Goal: Task Accomplishment & Management: Complete application form

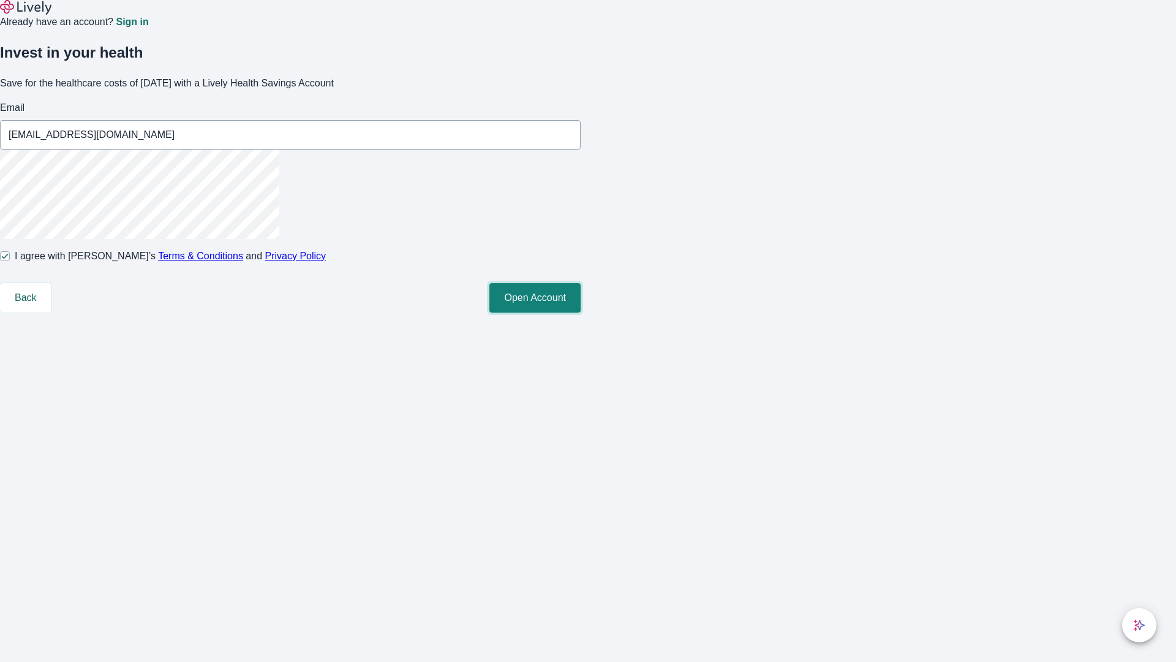
click at [581, 312] on button "Open Account" at bounding box center [534, 297] width 91 height 29
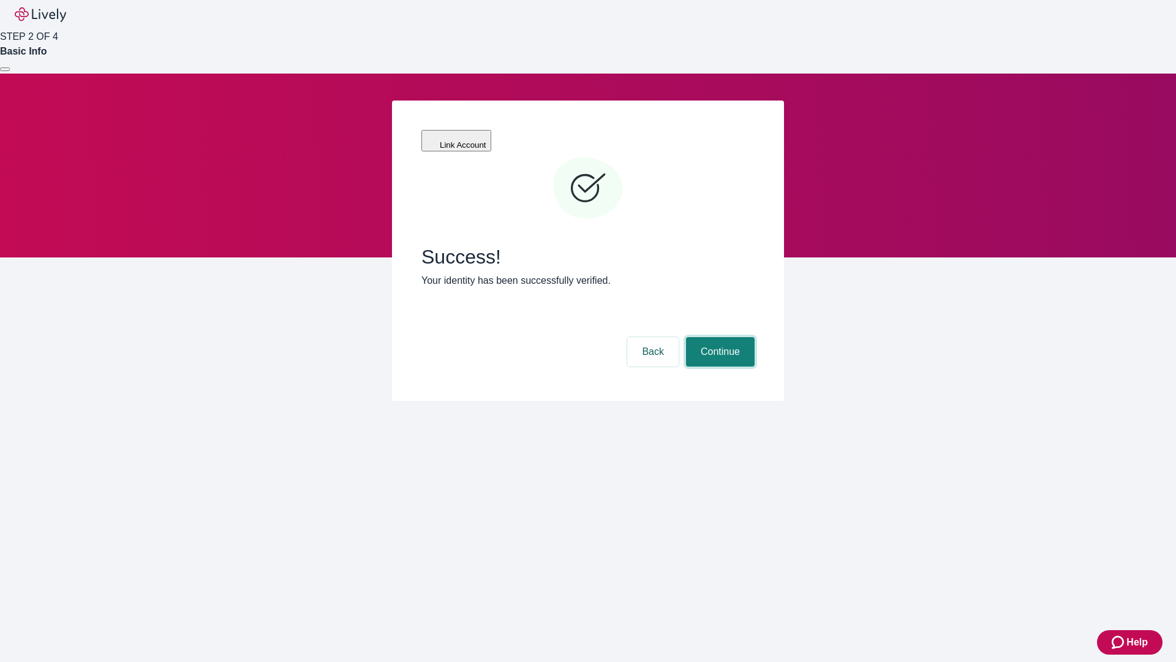
click at [718, 337] on button "Continue" at bounding box center [720, 351] width 69 height 29
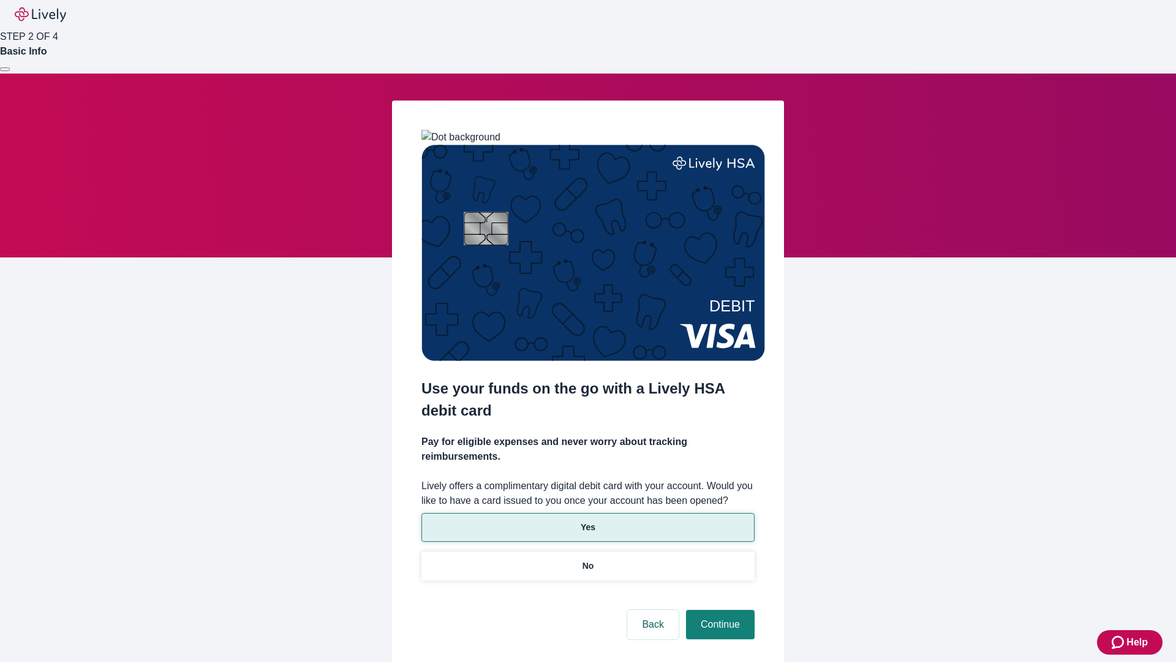
click at [587, 521] on p "Yes" at bounding box center [588, 527] width 15 height 13
click at [718, 609] on button "Continue" at bounding box center [720, 623] width 69 height 29
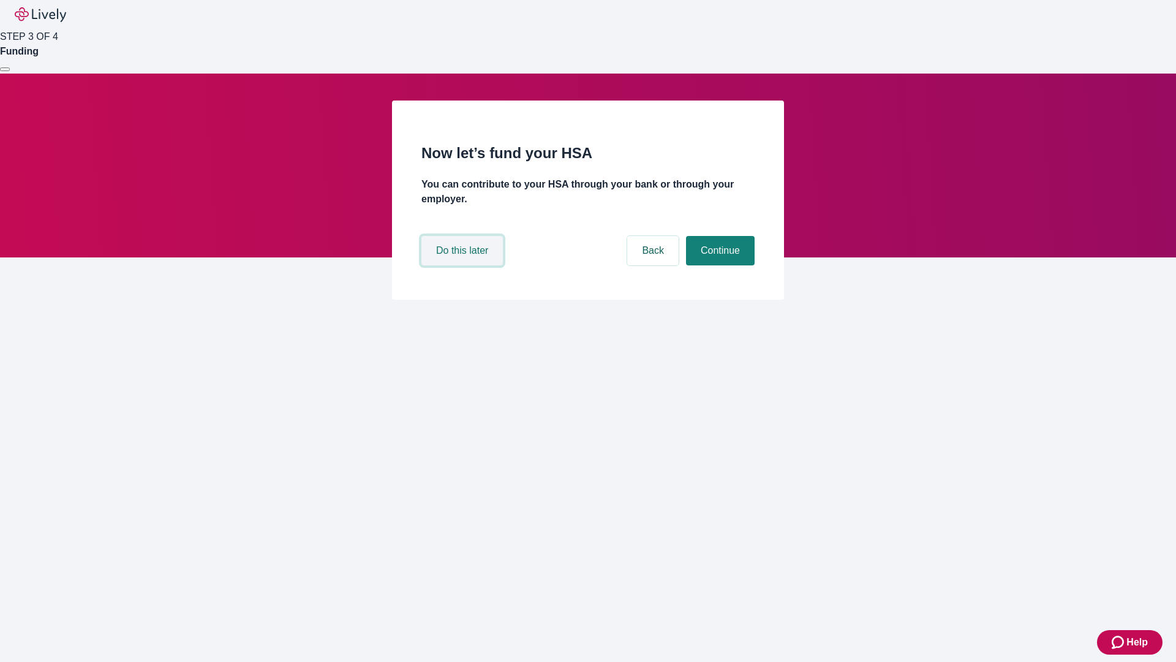
click at [464, 265] on button "Do this later" at bounding box center [461, 250] width 81 height 29
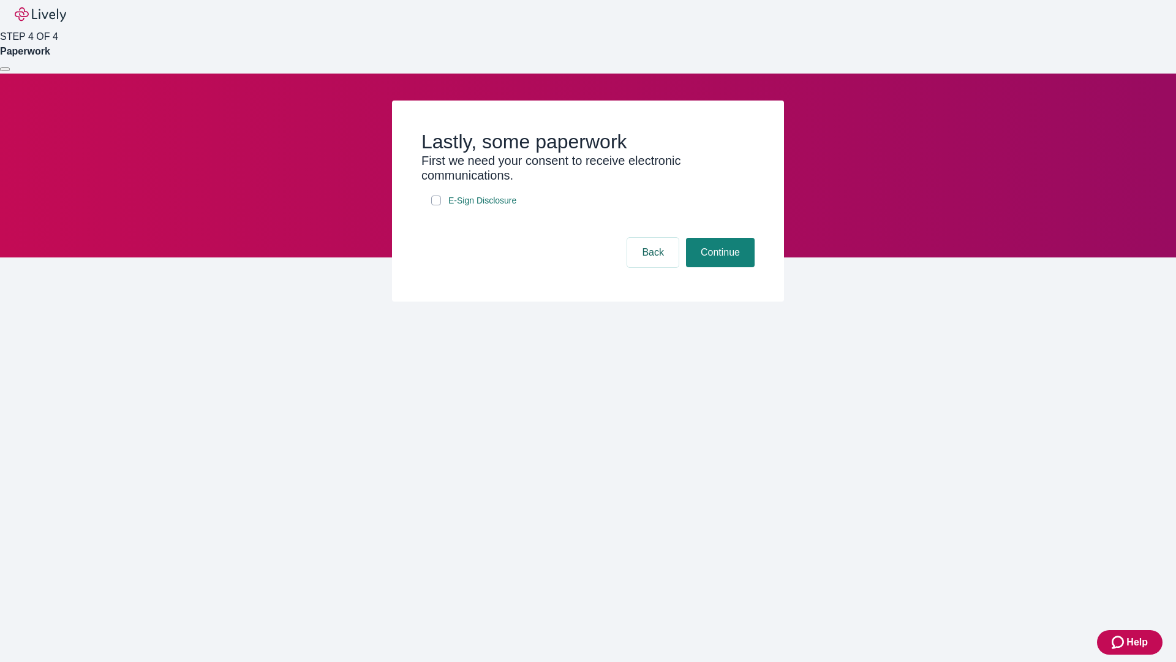
click at [436, 205] on input "E-Sign Disclosure" at bounding box center [436, 200] width 10 height 10
checkbox input "true"
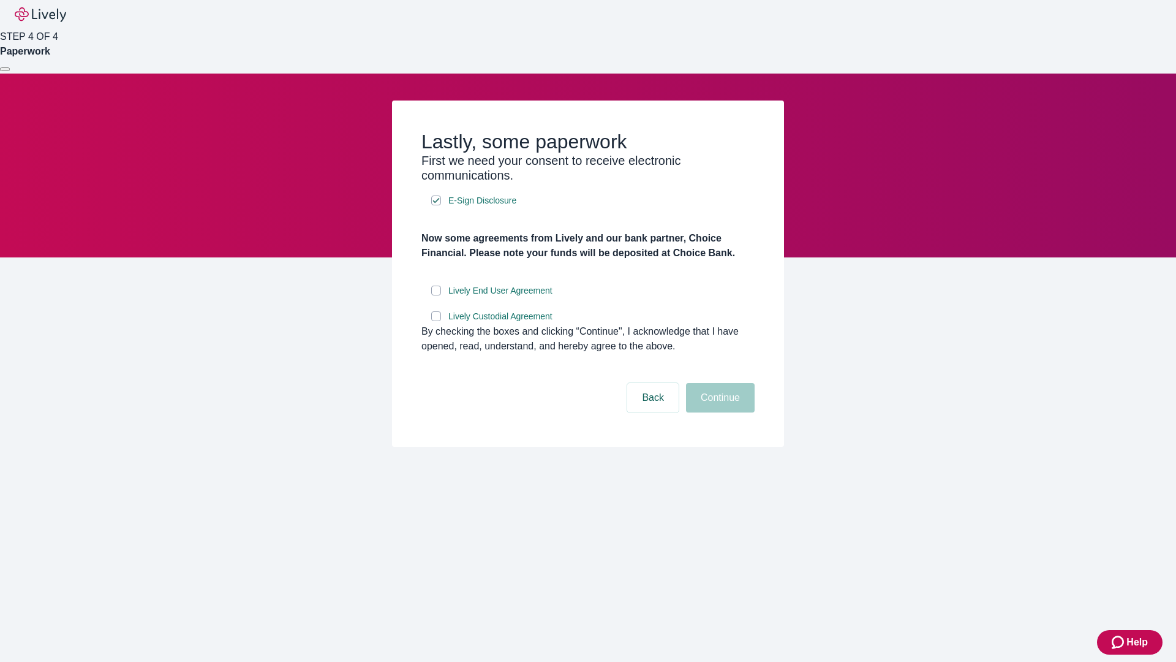
click at [436, 295] on input "Lively End User Agreement" at bounding box center [436, 290] width 10 height 10
checkbox input "true"
click at [436, 321] on input "Lively Custodial Agreement" at bounding box center [436, 316] width 10 height 10
checkbox input "true"
click at [718, 412] on button "Continue" at bounding box center [720, 397] width 69 height 29
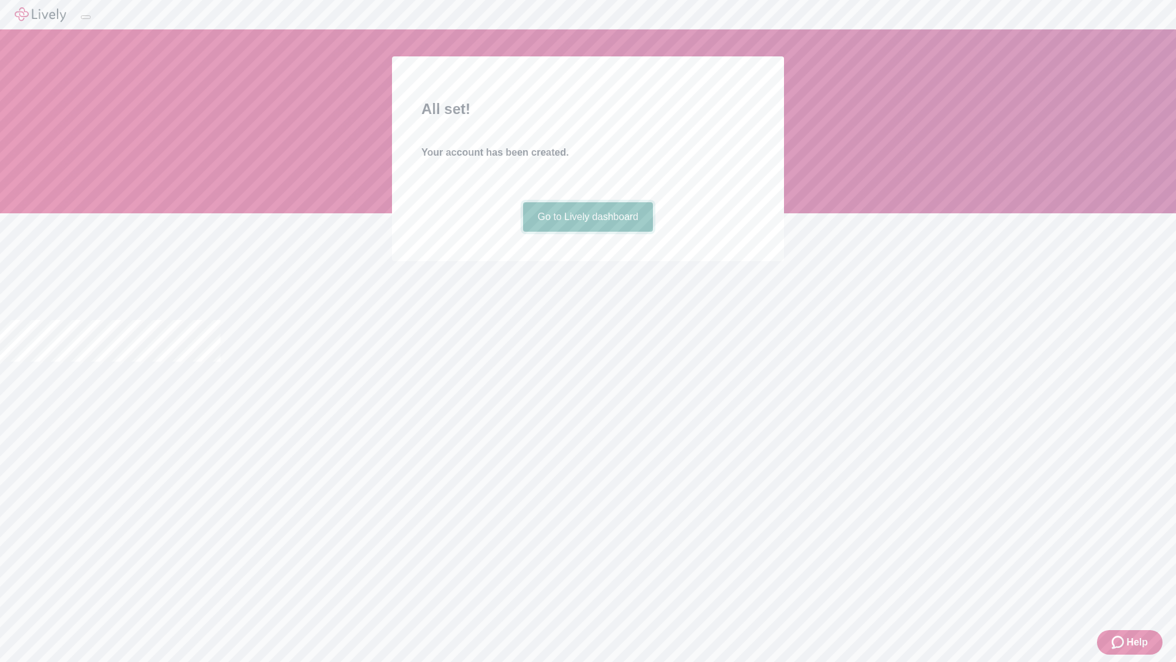
click at [587, 232] on link "Go to Lively dashboard" at bounding box center [588, 216] width 130 height 29
